Goal: Transaction & Acquisition: Book appointment/travel/reservation

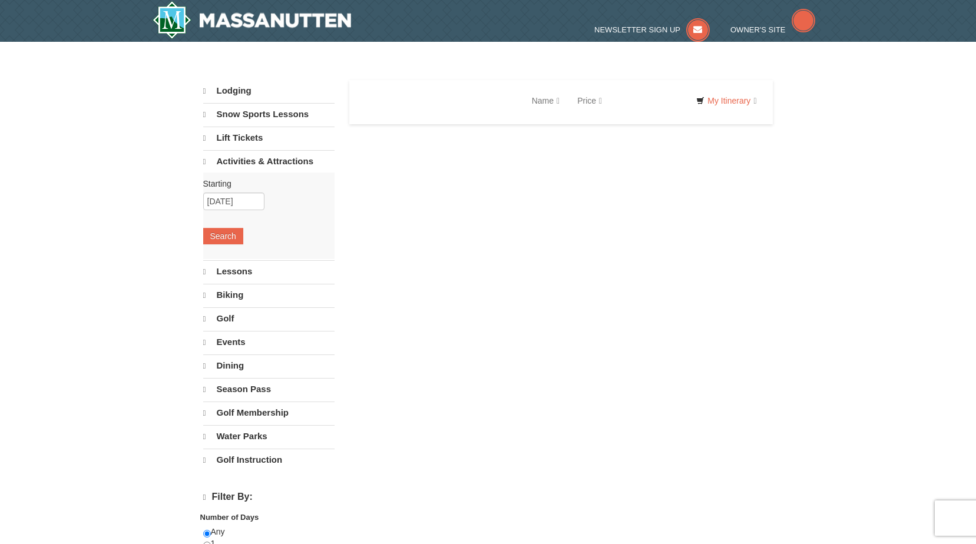
select select "9"
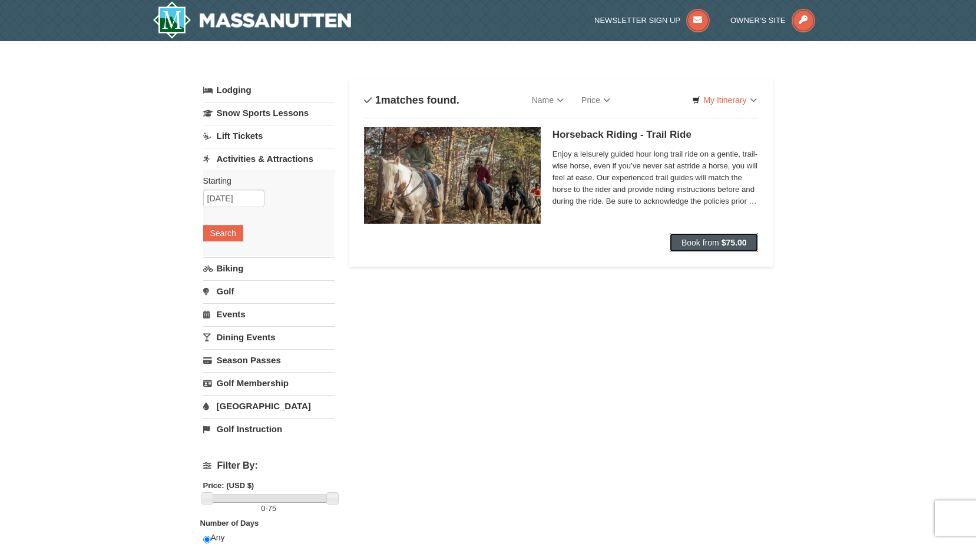
click at [705, 248] on button "Book from $75.00" at bounding box center [713, 242] width 89 height 19
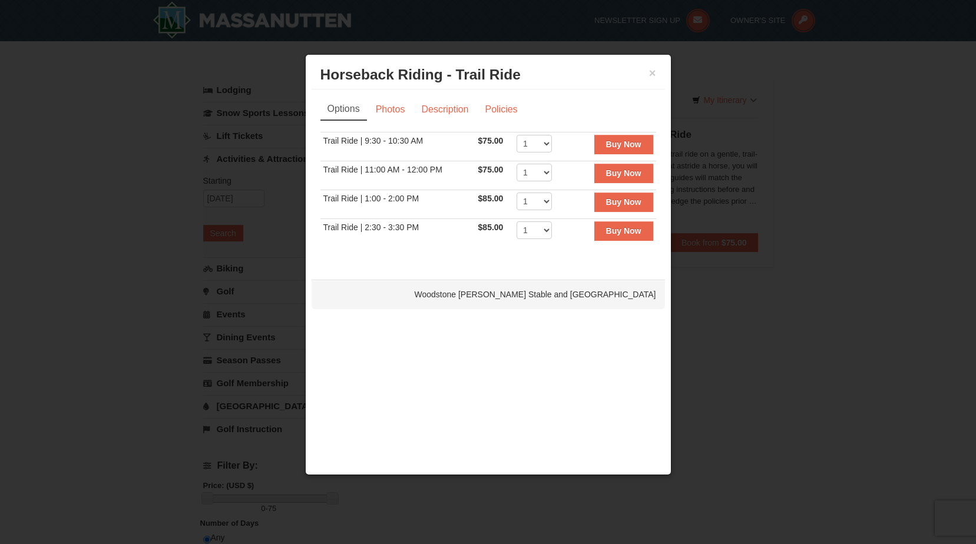
click at [648, 356] on div "× Horseback Riding - Trail Ride Woodstone Meadows Stable and Petting Farm Optio…" at bounding box center [488, 264] width 366 height 421
click at [653, 71] on button "×" at bounding box center [652, 73] width 7 height 12
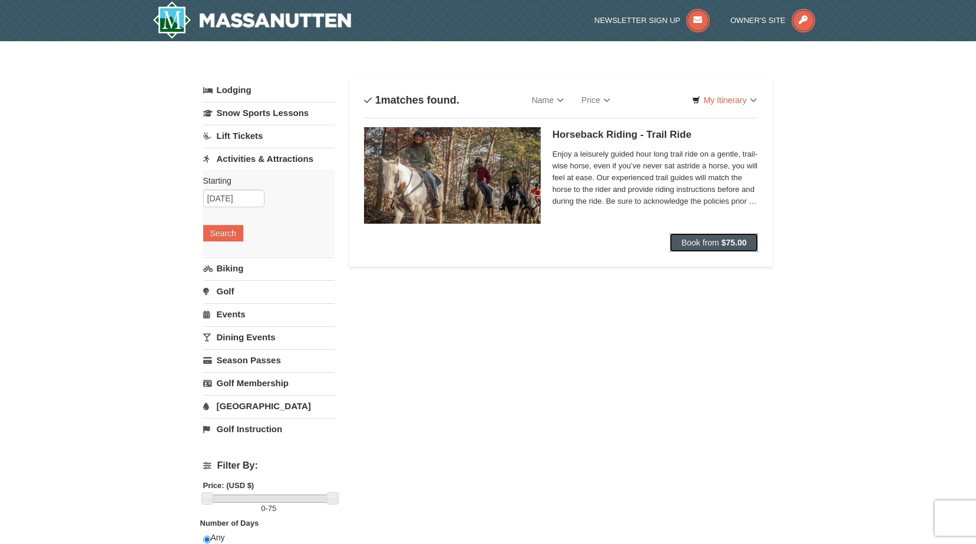
click at [708, 238] on span "Book from" at bounding box center [700, 242] width 38 height 9
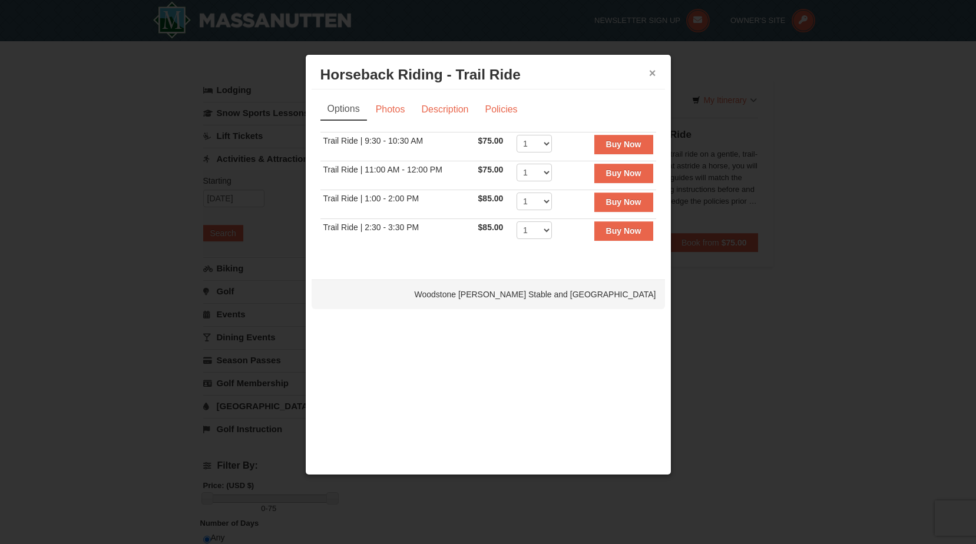
click at [651, 77] on button "×" at bounding box center [652, 73] width 7 height 12
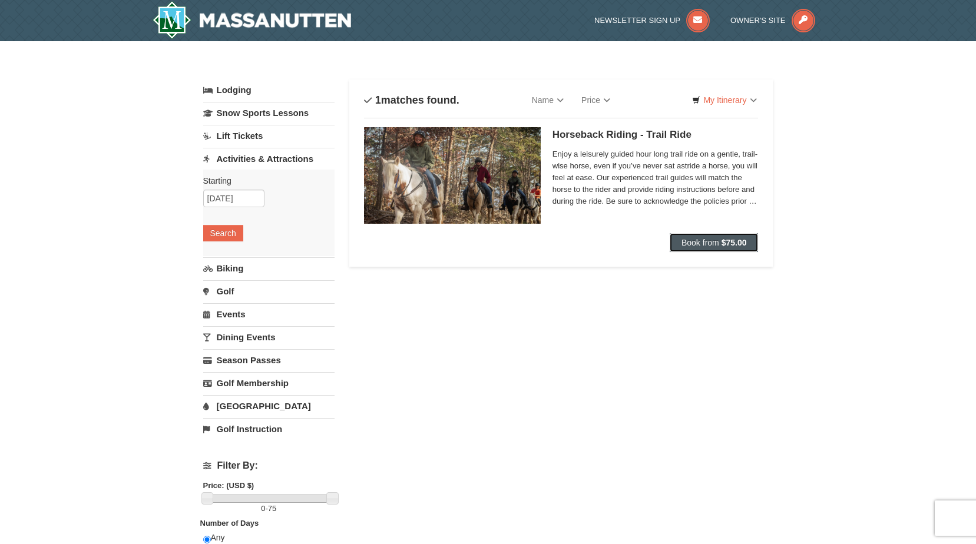
click at [688, 242] on span "Book from" at bounding box center [700, 242] width 38 height 9
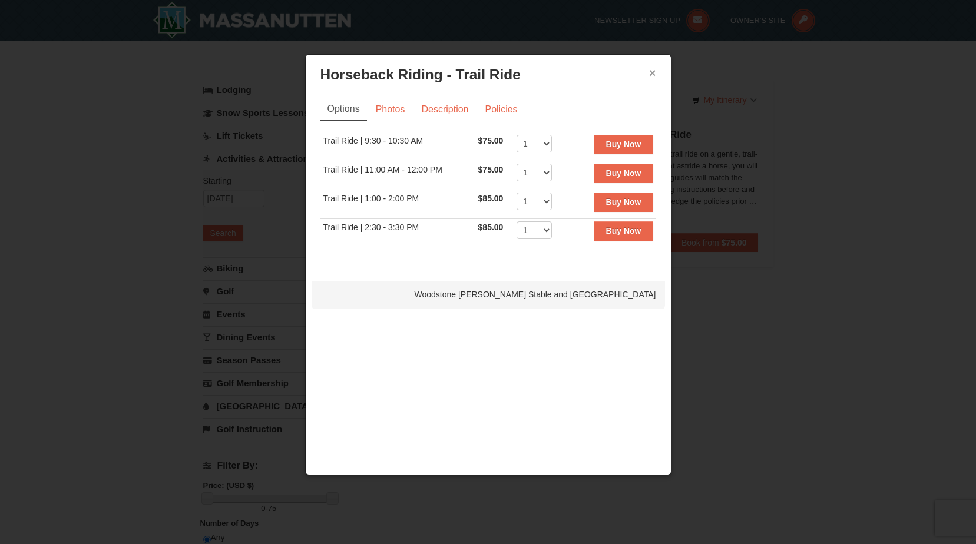
click at [653, 75] on button "×" at bounding box center [652, 73] width 7 height 12
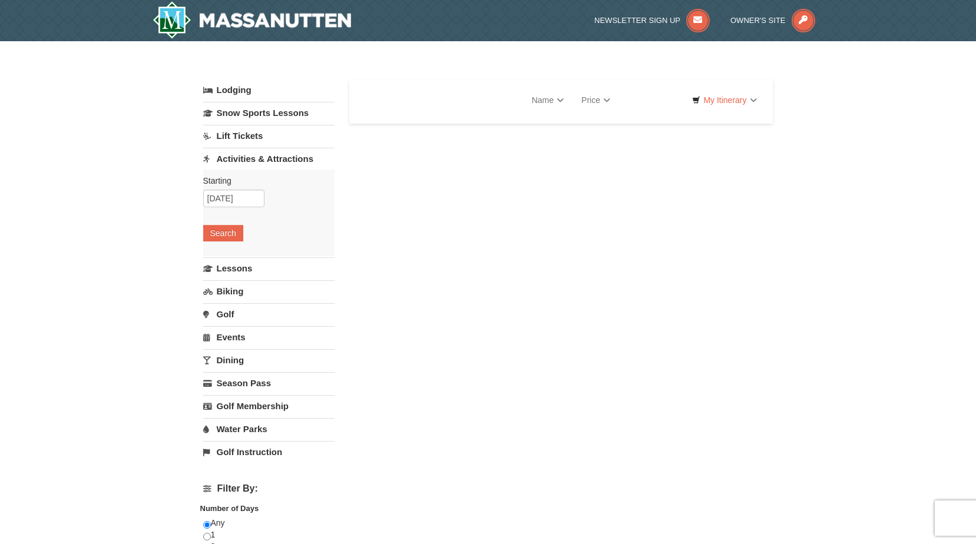
select select "9"
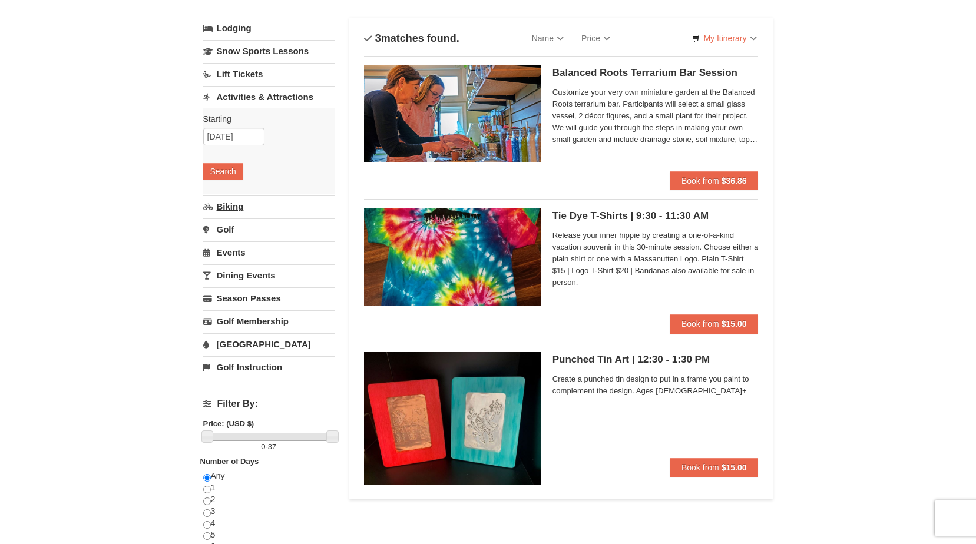
scroll to position [59, 0]
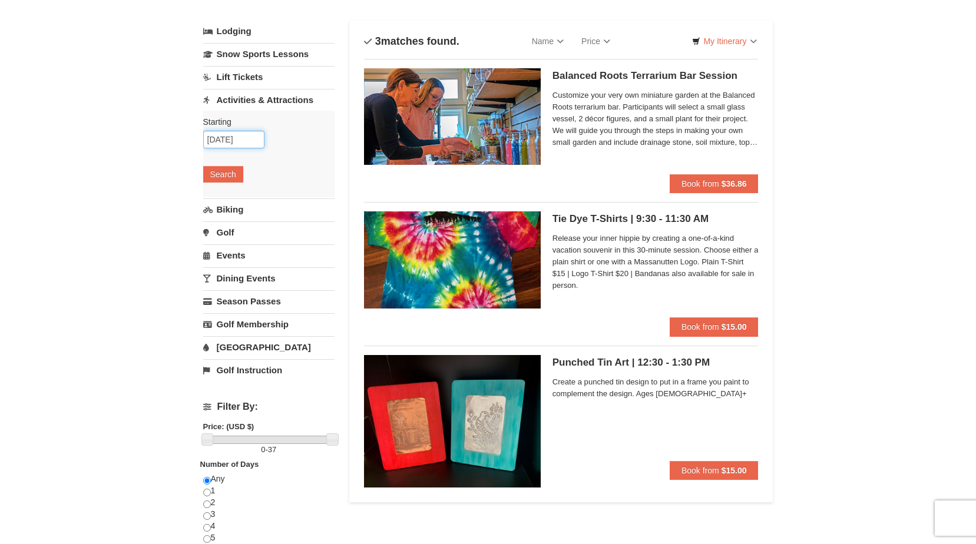
click at [247, 136] on input "09/07/2025" at bounding box center [233, 140] width 61 height 18
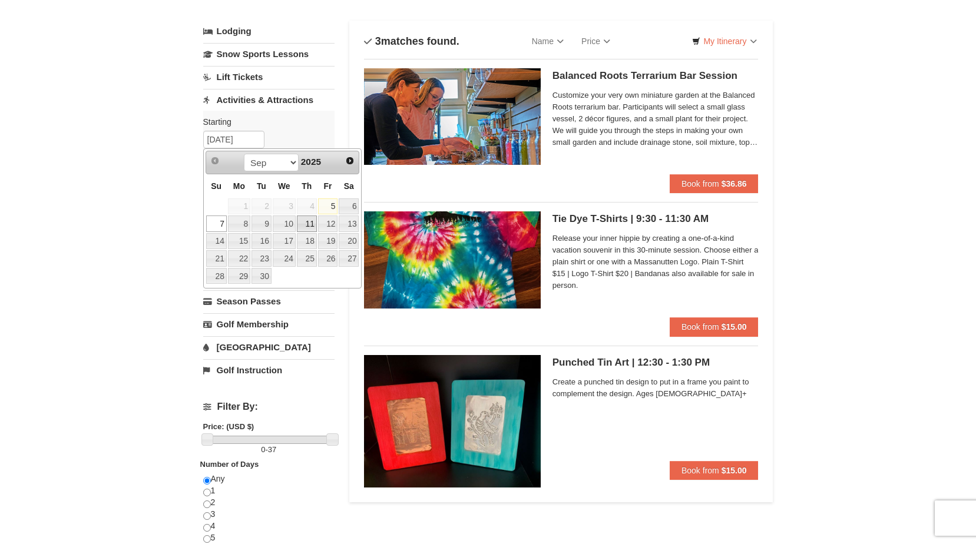
click at [307, 227] on link "11" at bounding box center [307, 223] width 20 height 16
type input "[DATE]"
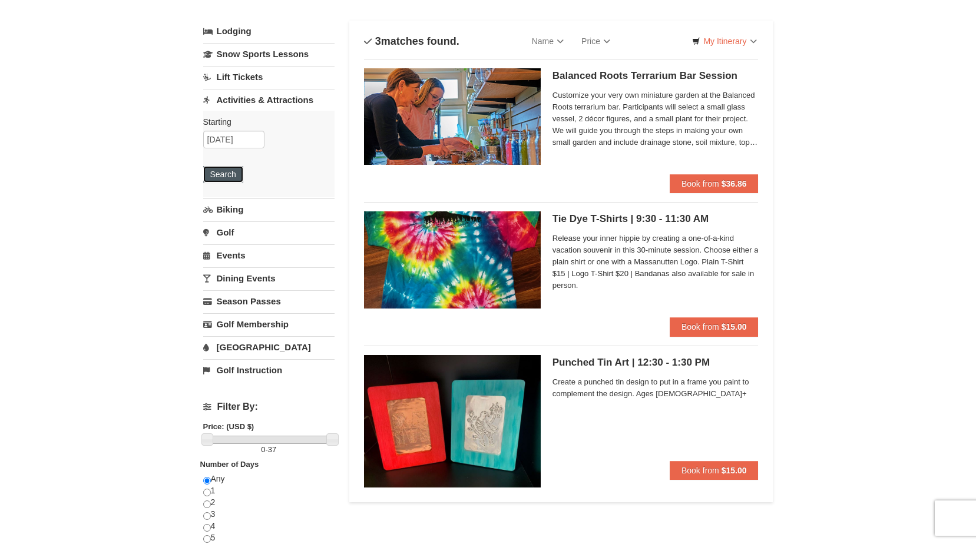
click at [224, 179] on button "Search" at bounding box center [223, 174] width 40 height 16
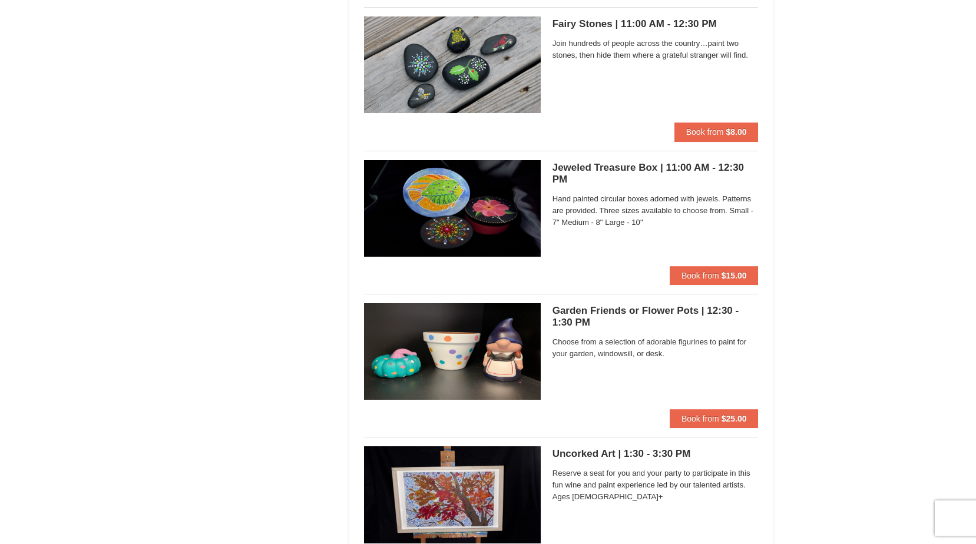
scroll to position [3239, 0]
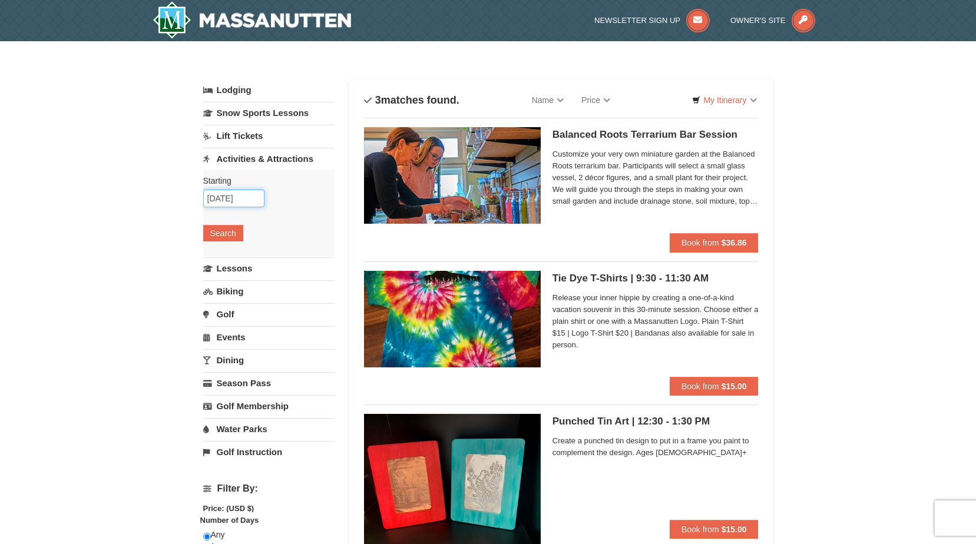
click at [244, 205] on input "[DATE]" at bounding box center [233, 199] width 61 height 18
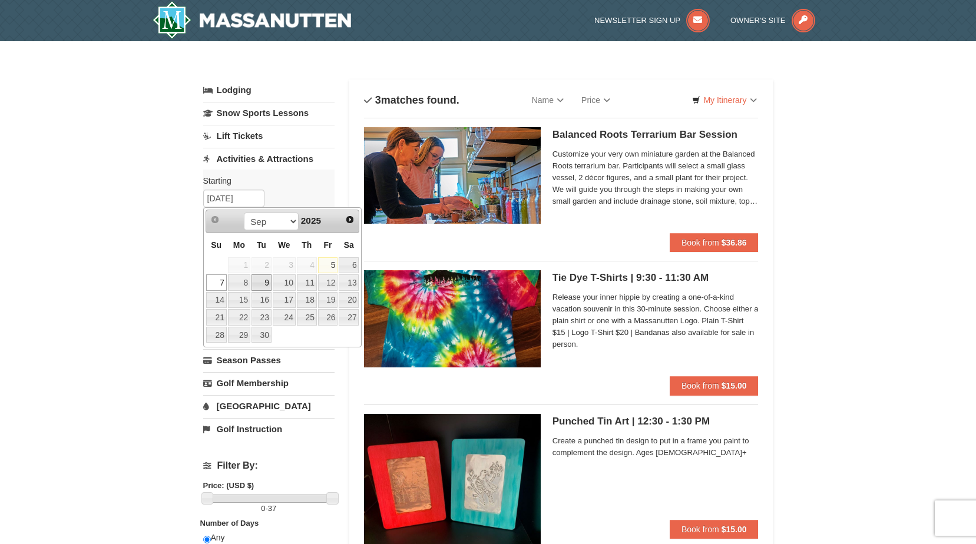
click at [256, 284] on link "9" at bounding box center [261, 282] width 20 height 16
type input "[DATE]"
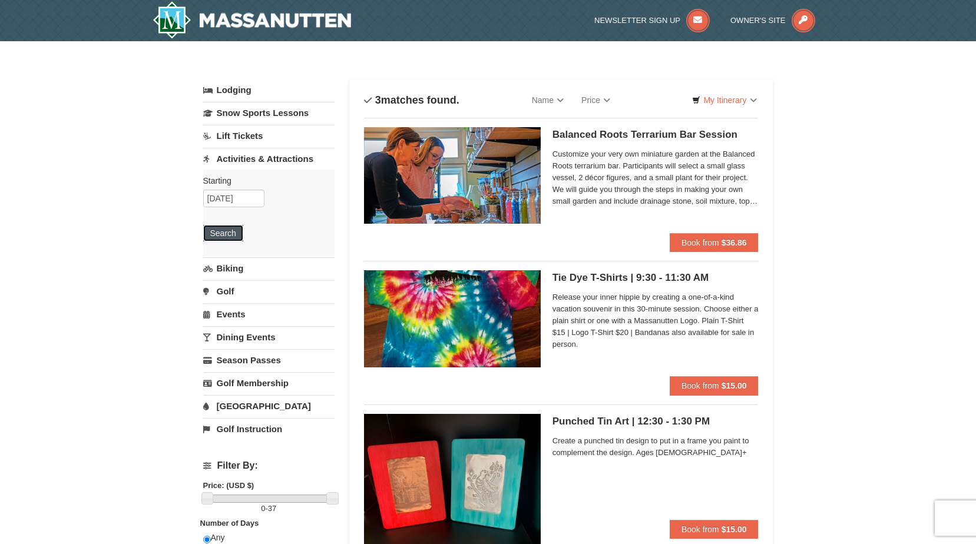
click at [231, 233] on button "Search" at bounding box center [223, 233] width 40 height 16
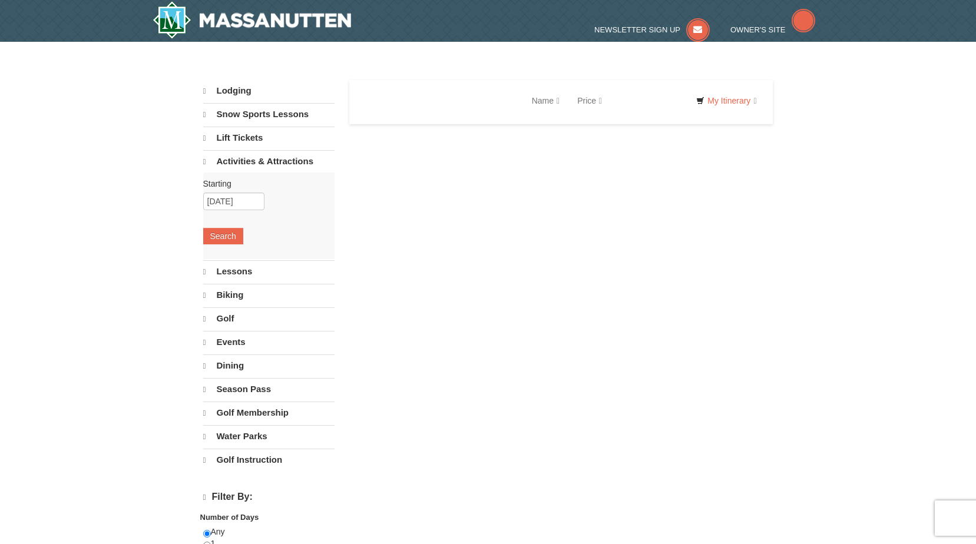
select select "9"
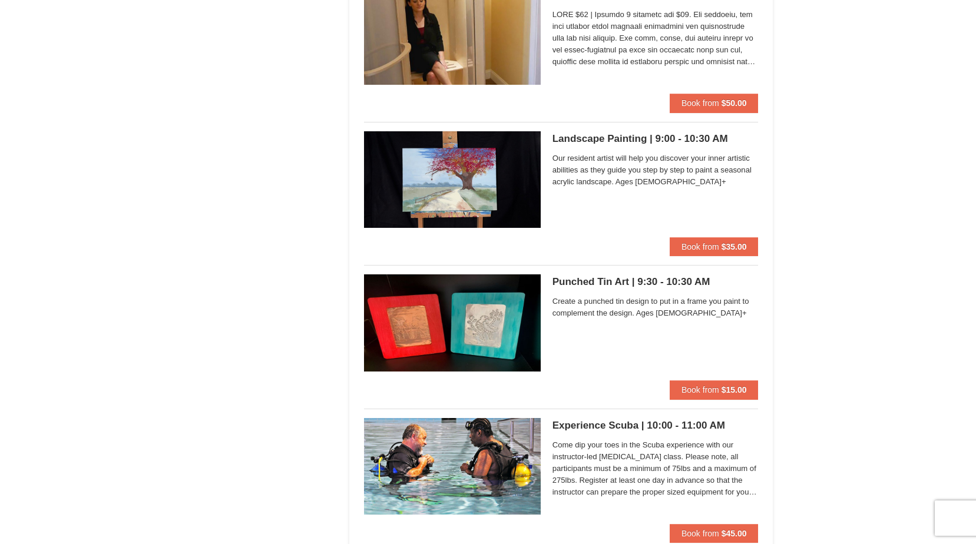
scroll to position [1713, 0]
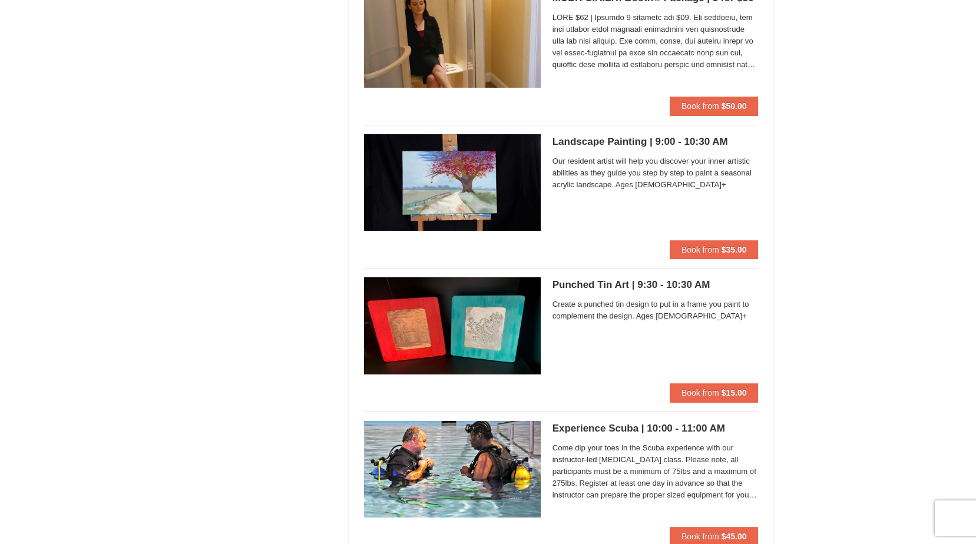
click at [569, 163] on span "Our resident artist will help you discover your inner artistic abilities as the…" at bounding box center [655, 172] width 206 height 35
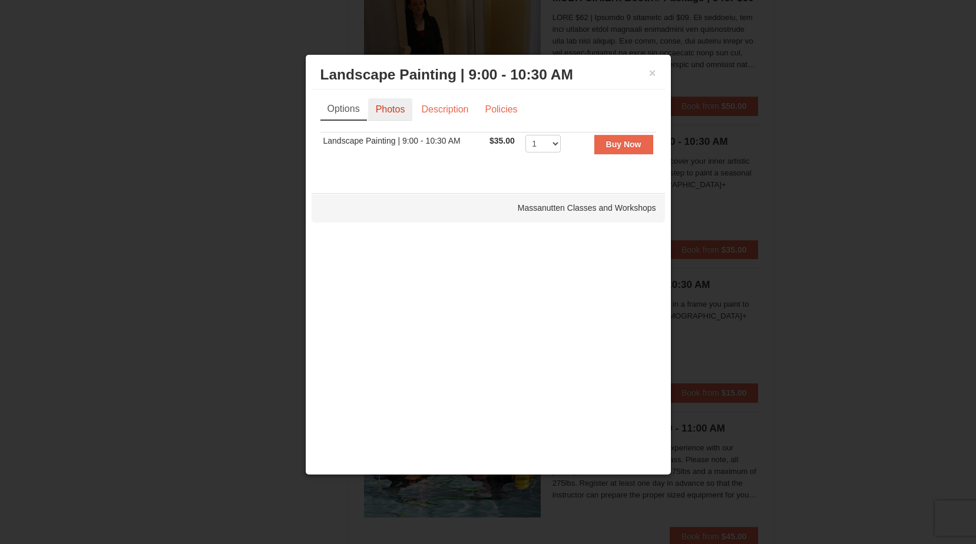
click at [399, 110] on link "Photos" at bounding box center [390, 109] width 45 height 22
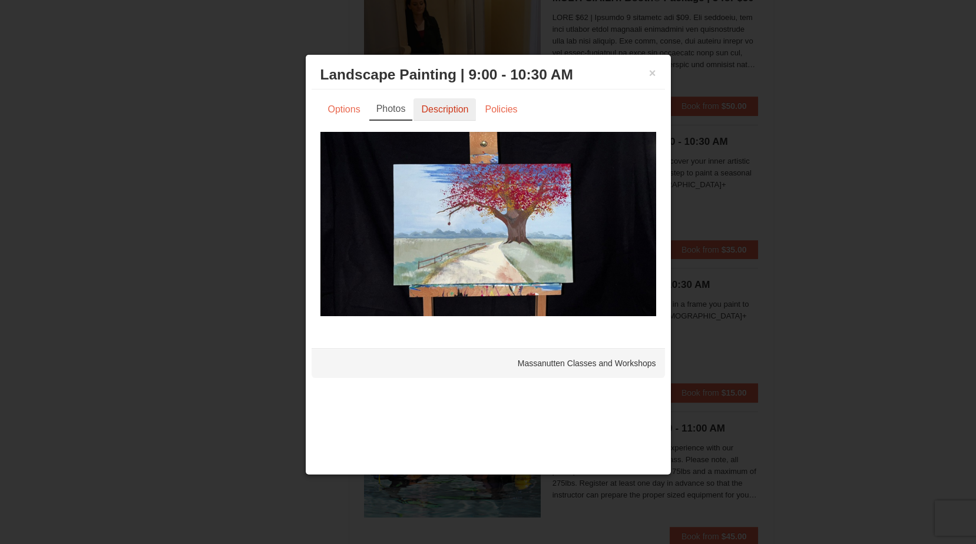
click at [426, 111] on link "Description" at bounding box center [444, 109] width 62 height 22
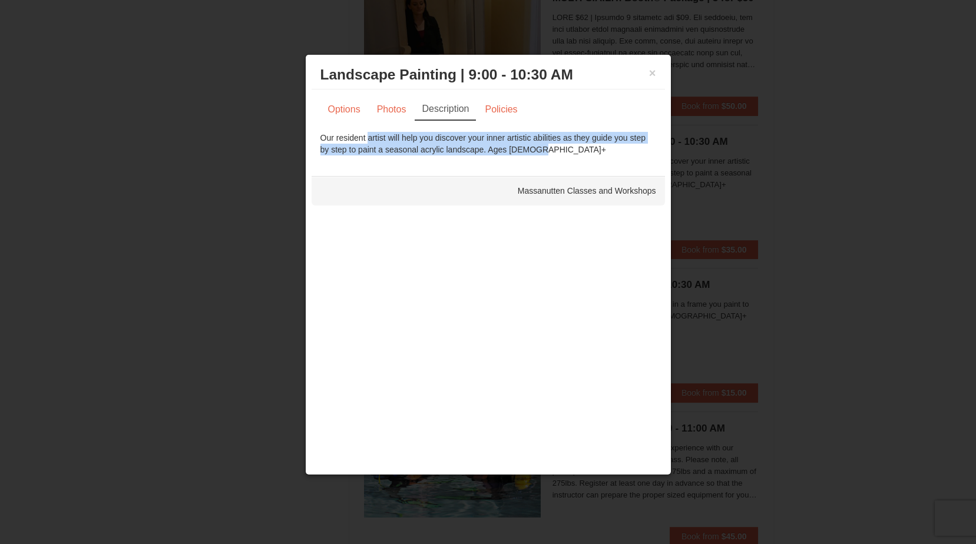
drag, startPoint x: 321, startPoint y: 135, endPoint x: 486, endPoint y: 155, distance: 165.5
click at [486, 155] on div "Our resident artist will help you discover your inner artistic abilities as the…" at bounding box center [488, 144] width 336 height 24
click at [455, 136] on div "Our resident artist will help you discover your inner artistic abilities as the…" at bounding box center [488, 144] width 336 height 24
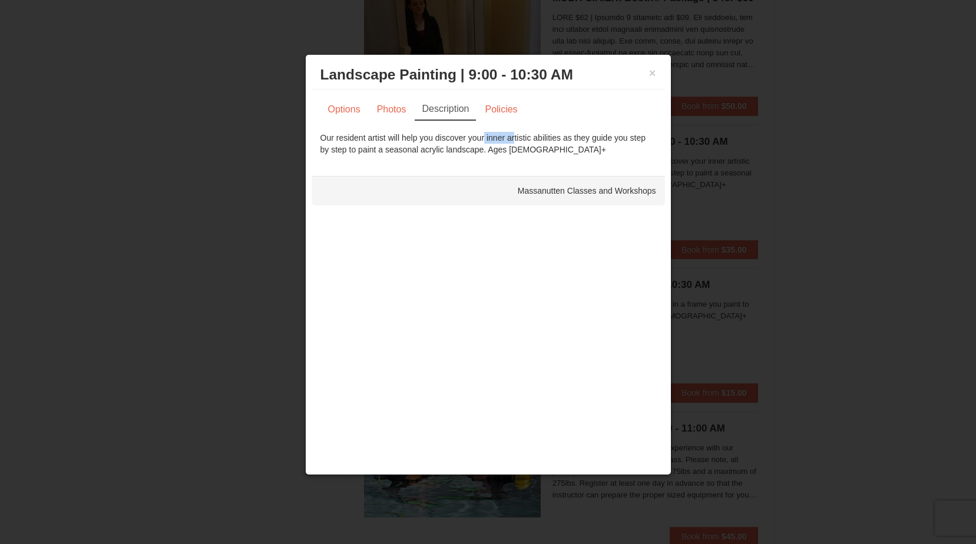
click at [455, 136] on div "Our resident artist will help you discover your inner artistic abilities as the…" at bounding box center [488, 144] width 336 height 24
drag, startPoint x: 455, startPoint y: 136, endPoint x: 444, endPoint y: 141, distance: 11.6
click at [444, 141] on div "Our resident artist will help you discover your inner artistic abilities as the…" at bounding box center [488, 144] width 336 height 24
click at [403, 135] on div "Our resident artist will help you discover your inner artistic abilities as the…" at bounding box center [488, 144] width 336 height 24
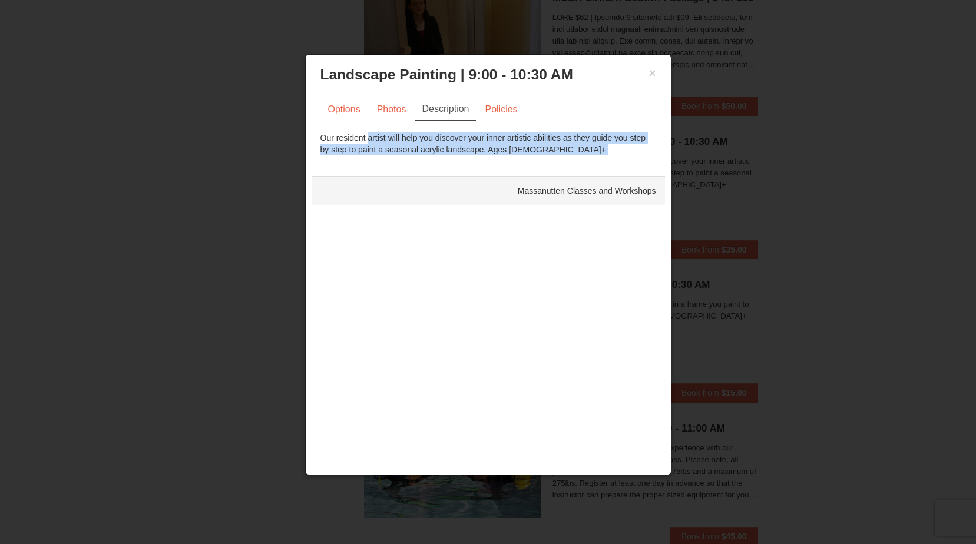
click at [403, 135] on div "Our resident artist will help you discover your inner artistic abilities as the…" at bounding box center [488, 144] width 336 height 24
copy div "Our resident artist will help you discover your inner artistic abilities as the…"
click at [649, 76] on button "×" at bounding box center [652, 73] width 7 height 12
